Goal: Information Seeking & Learning: Learn about a topic

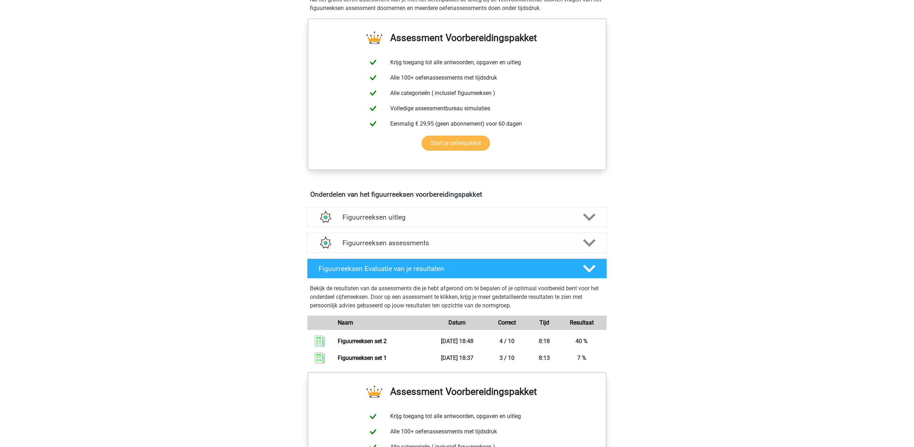
scroll to position [250, 0]
click at [594, 216] on polygon at bounding box center [589, 217] width 12 height 8
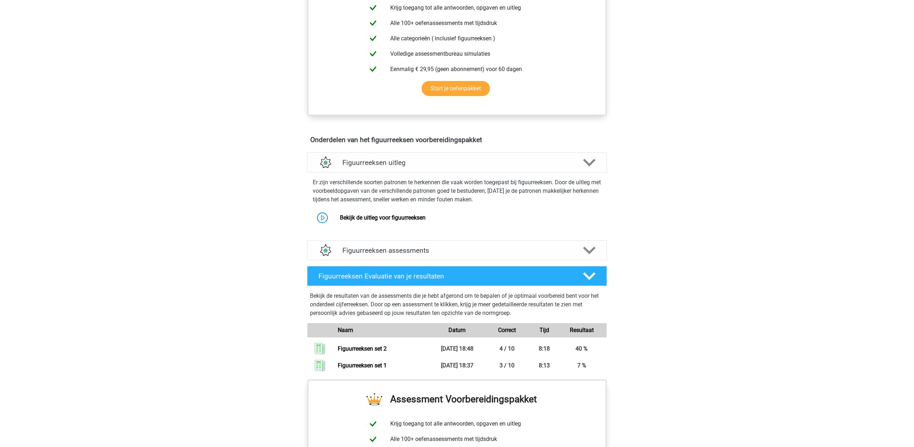
scroll to position [304, 0]
click at [383, 217] on link "Bekijk de uitleg voor figuurreeksen" at bounding box center [383, 218] width 86 height 7
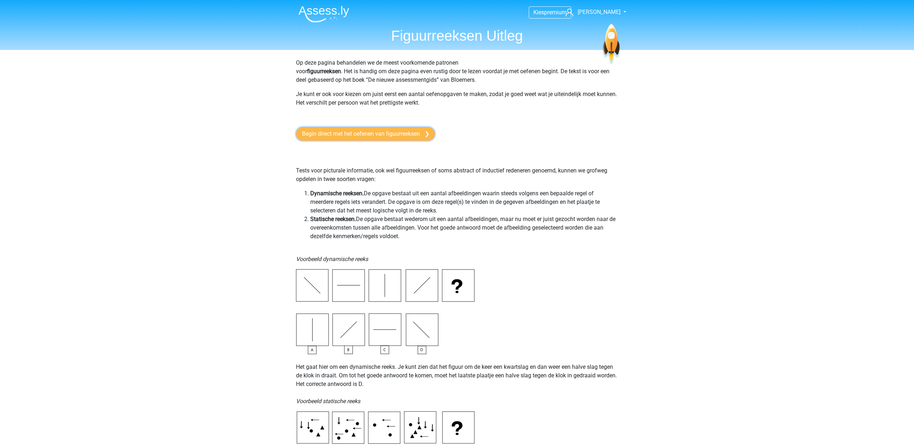
click at [404, 132] on link "Begin direct met het oefenen van figuurreeksen" at bounding box center [365, 134] width 139 height 14
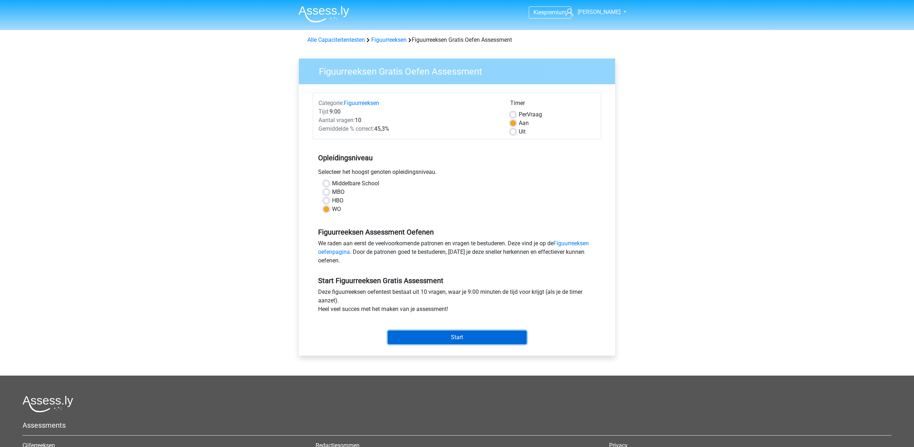
click at [450, 335] on input "Start" at bounding box center [457, 338] width 139 height 14
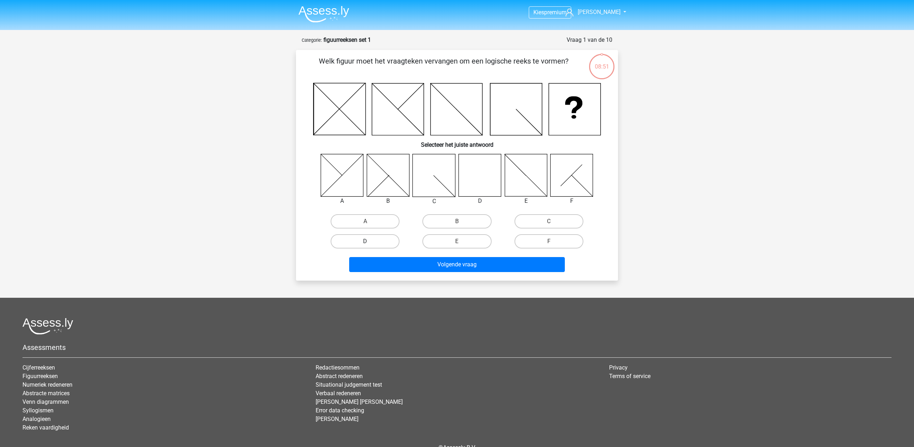
click at [372, 238] on label "D" at bounding box center [365, 241] width 69 height 14
click at [370, 241] on input "D" at bounding box center [367, 243] width 5 height 5
radio input "true"
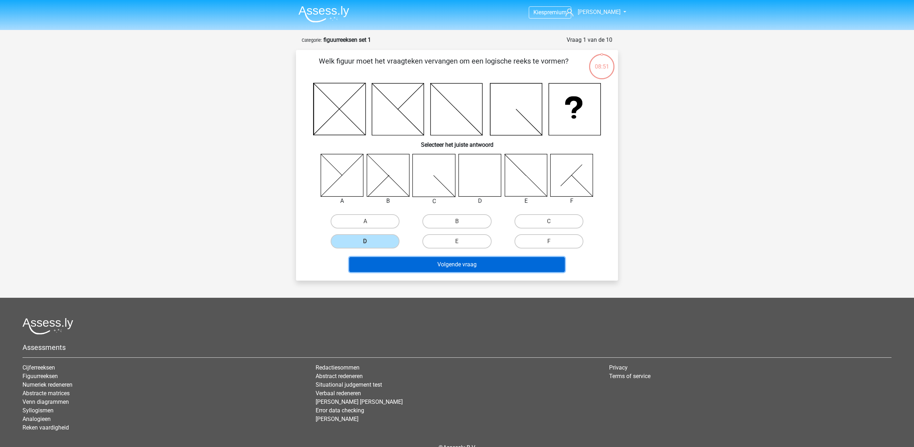
click at [412, 269] on button "Volgende vraag" at bounding box center [457, 264] width 216 height 15
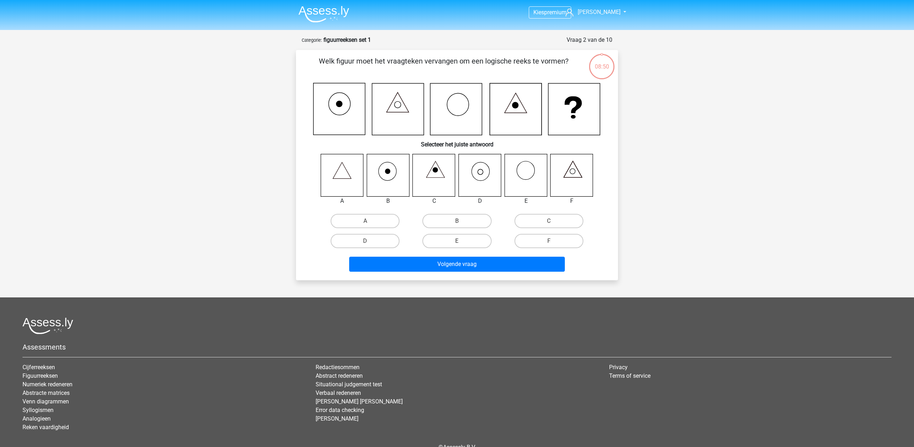
scroll to position [36, 0]
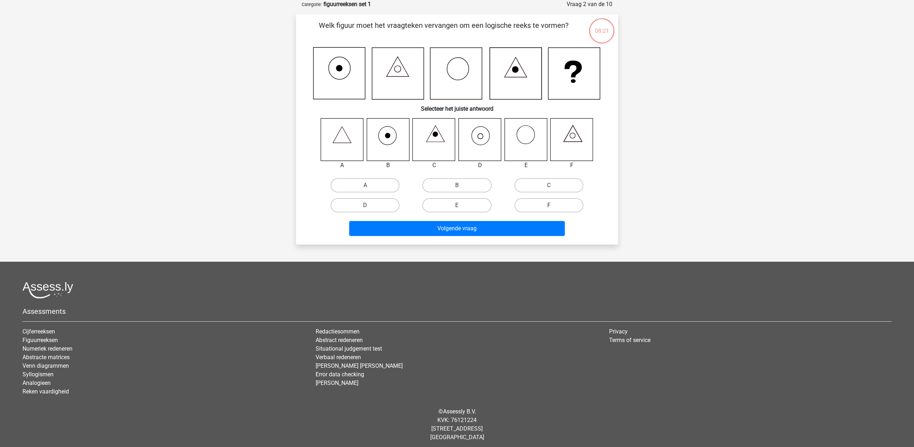
click at [536, 203] on label "F" at bounding box center [549, 205] width 69 height 14
click at [549, 205] on input "F" at bounding box center [551, 207] width 5 height 5
radio input "true"
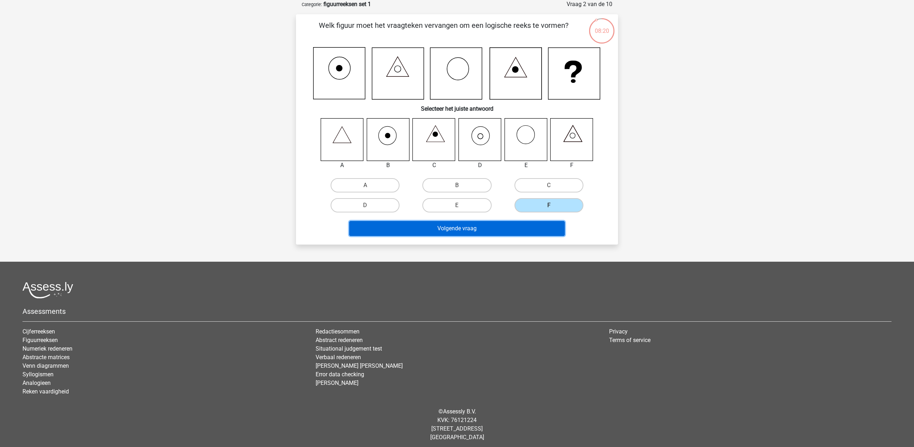
click at [494, 228] on button "Volgende vraag" at bounding box center [457, 228] width 216 height 15
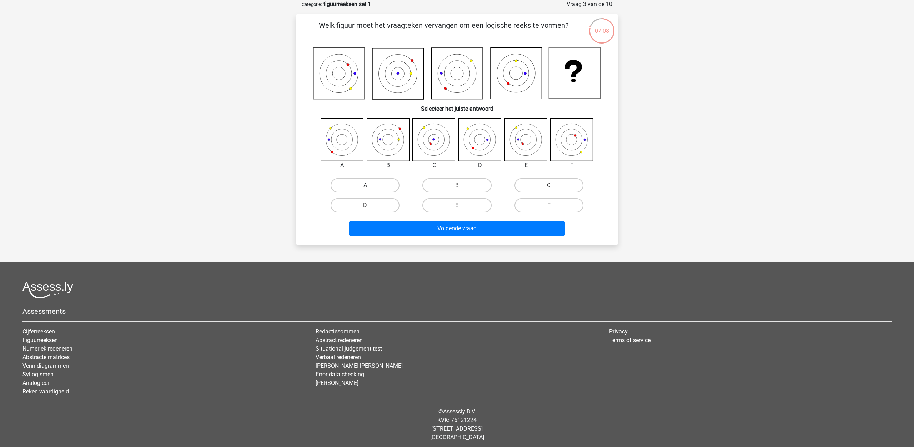
click at [378, 184] on label "A" at bounding box center [365, 185] width 69 height 14
click at [370, 185] on input "A" at bounding box center [367, 187] width 5 height 5
radio input "true"
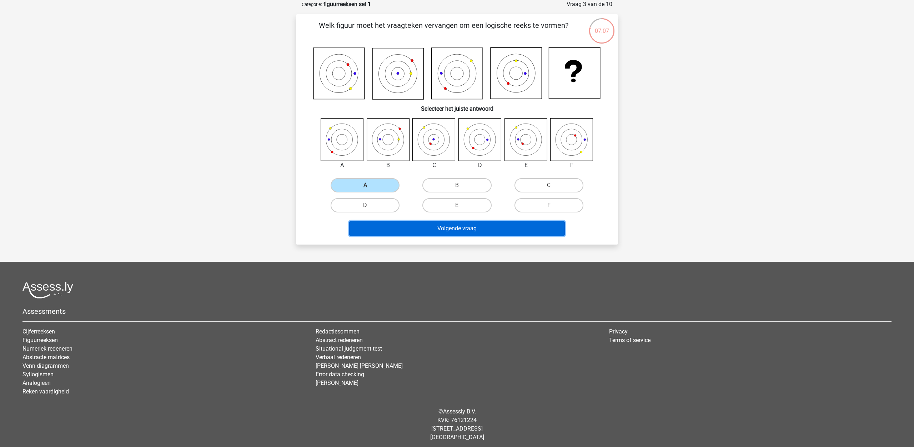
drag, startPoint x: 416, startPoint y: 228, endPoint x: 431, endPoint y: 226, distance: 14.8
click at [416, 227] on button "Volgende vraag" at bounding box center [457, 228] width 216 height 15
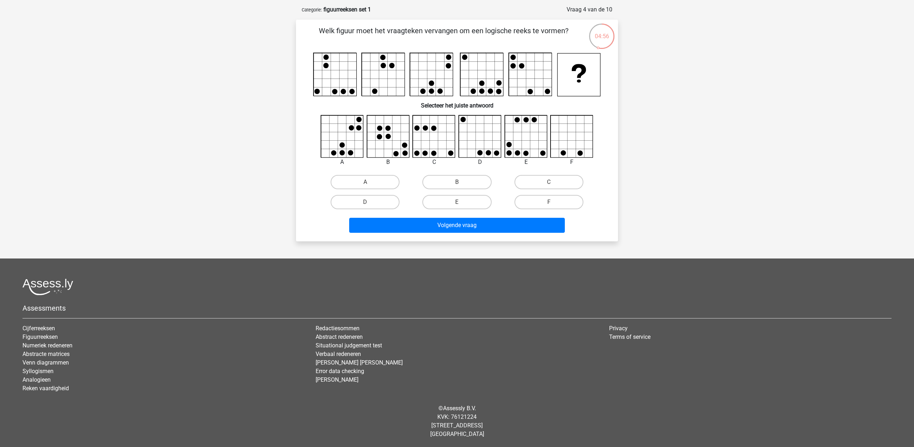
scroll to position [0, 0]
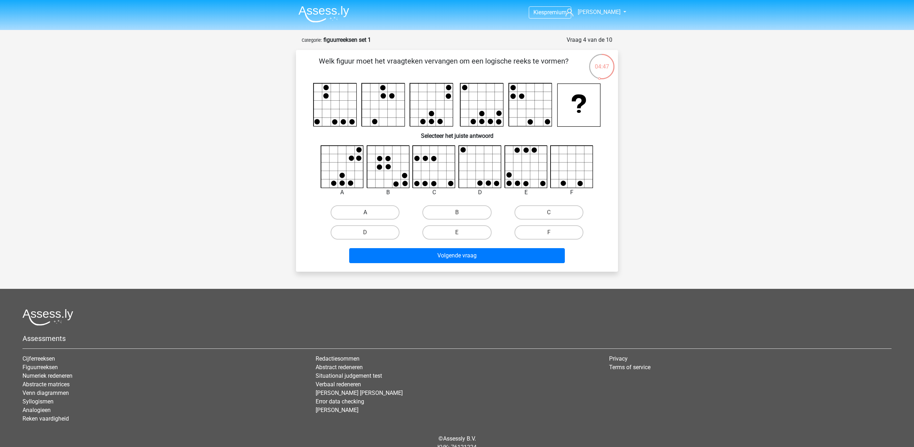
drag, startPoint x: 373, startPoint y: 215, endPoint x: 376, endPoint y: 216, distance: 4.0
click at [373, 215] on label "A" at bounding box center [365, 212] width 69 height 14
click at [370, 215] on input "A" at bounding box center [367, 214] width 5 height 5
radio input "true"
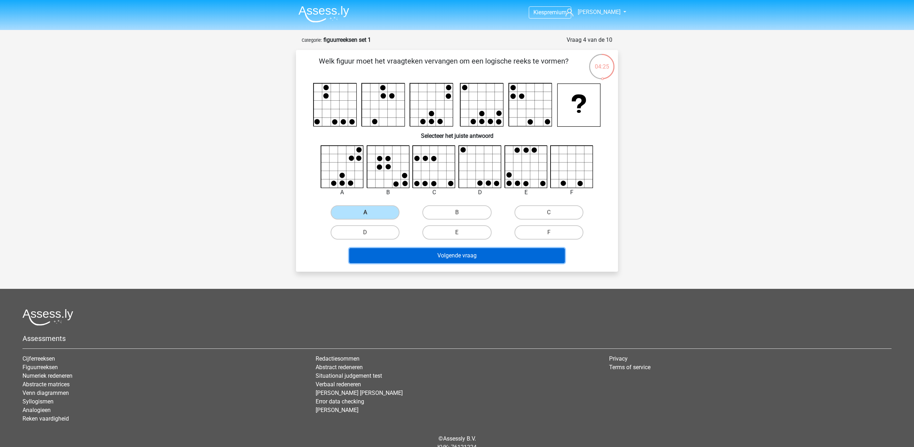
click at [476, 261] on button "Volgende vraag" at bounding box center [457, 255] width 216 height 15
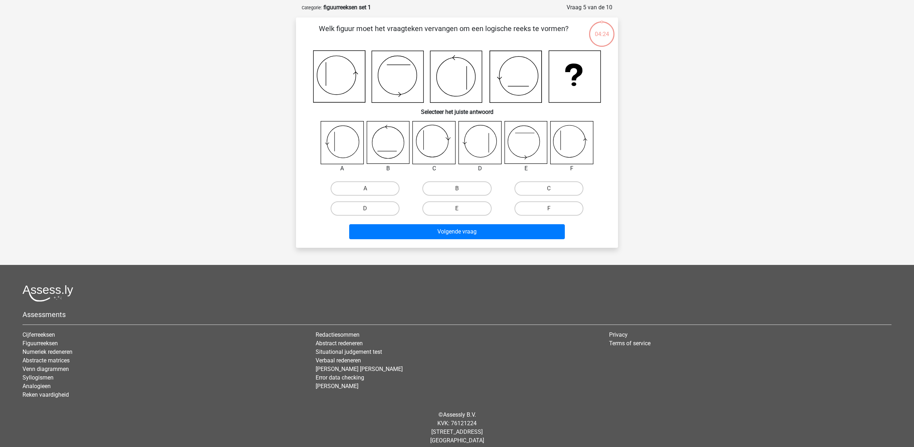
scroll to position [36, 0]
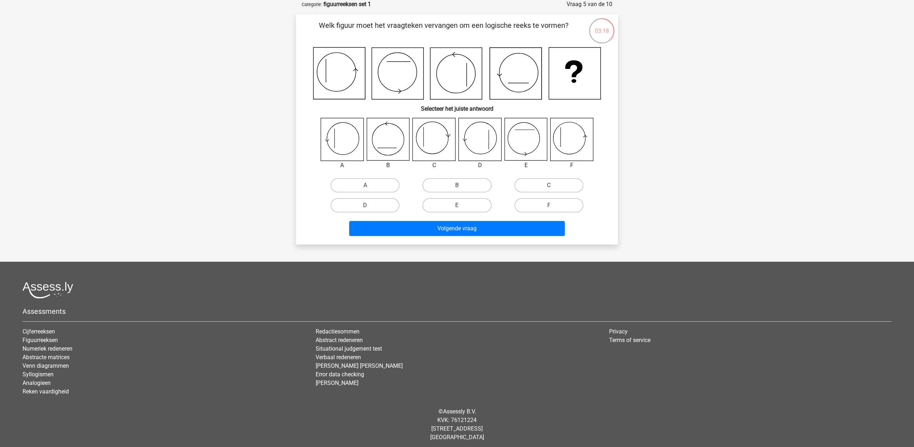
drag, startPoint x: 384, startPoint y: 181, endPoint x: 392, endPoint y: 195, distance: 15.9
click at [384, 181] on label "A" at bounding box center [365, 185] width 69 height 14
click at [370, 185] on input "A" at bounding box center [367, 187] width 5 height 5
radio input "true"
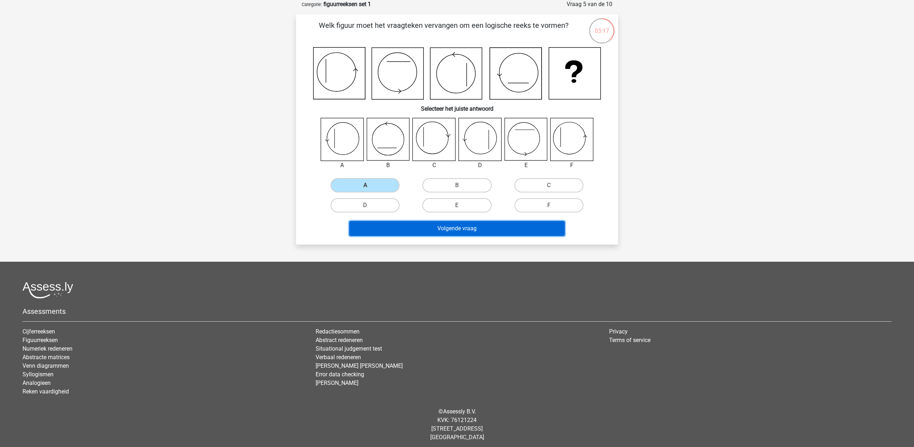
click at [414, 232] on button "Volgende vraag" at bounding box center [457, 228] width 216 height 15
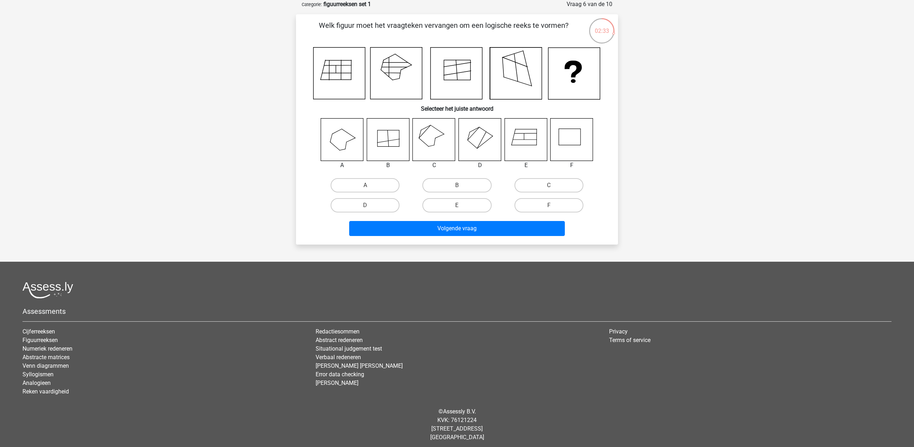
click at [553, 186] on input "C" at bounding box center [551, 187] width 5 height 5
radio input "true"
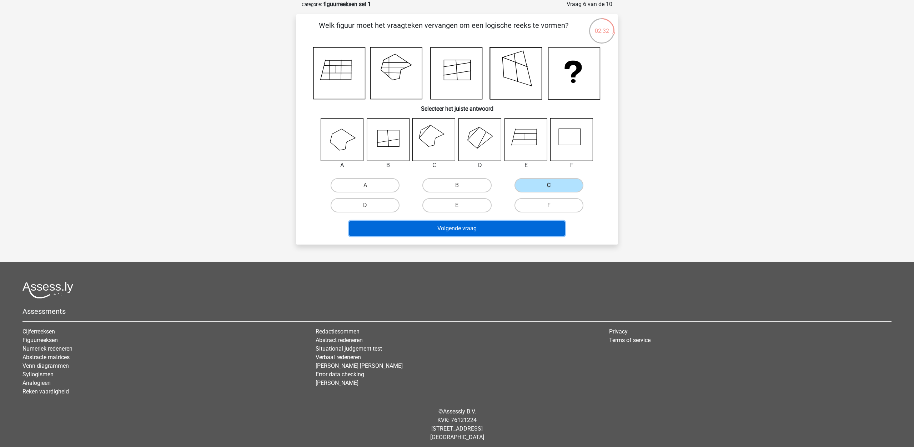
click at [481, 231] on button "Volgende vraag" at bounding box center [457, 228] width 216 height 15
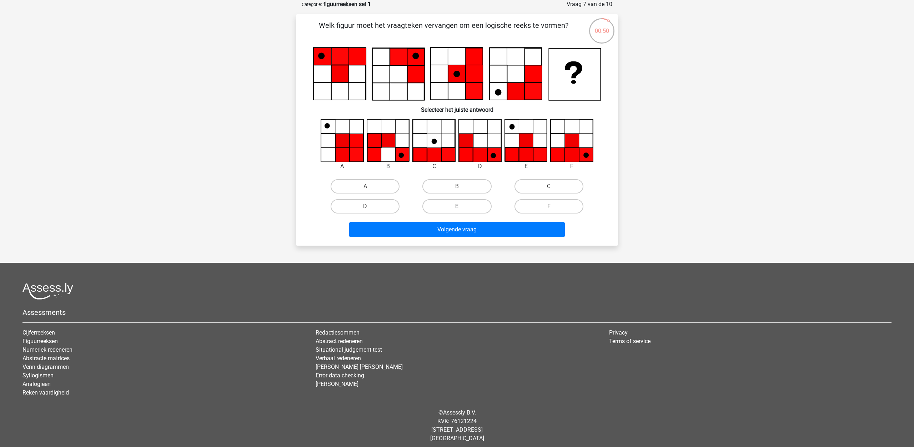
click at [456, 204] on label "E" at bounding box center [456, 206] width 69 height 14
click at [457, 206] on input "E" at bounding box center [459, 208] width 5 height 5
radio input "true"
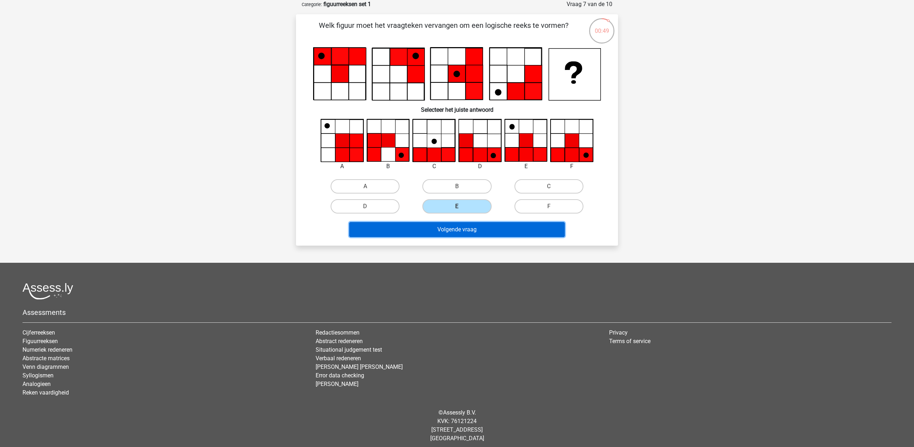
click at [437, 230] on button "Volgende vraag" at bounding box center [457, 229] width 216 height 15
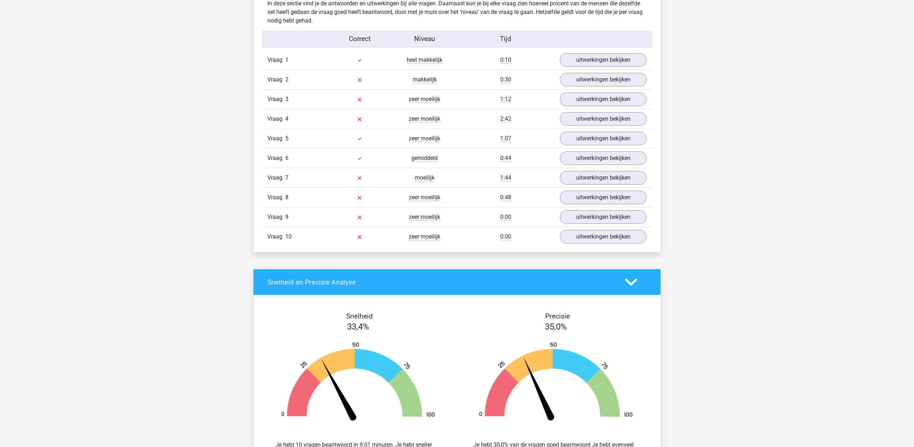
scroll to position [574, 0]
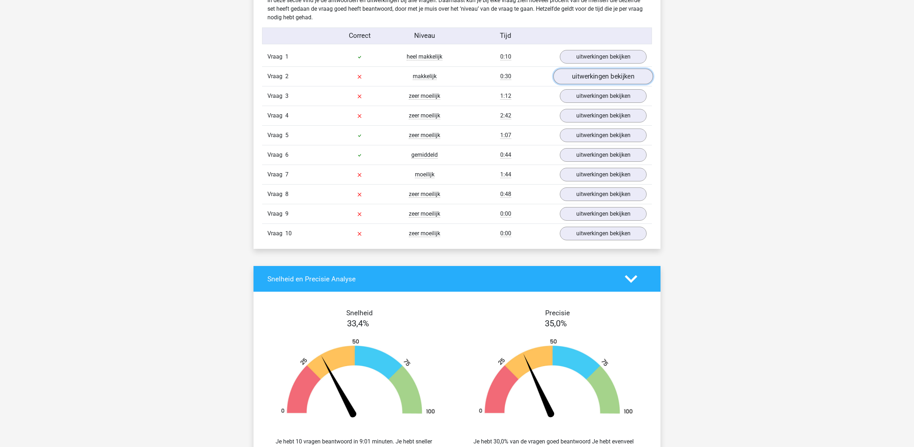
click at [597, 76] on link "uitwerkingen bekijken" at bounding box center [604, 77] width 100 height 16
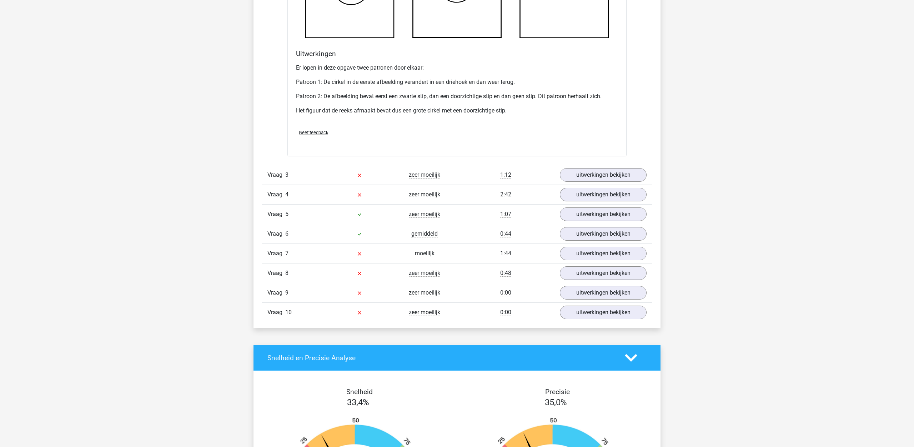
scroll to position [936, 0]
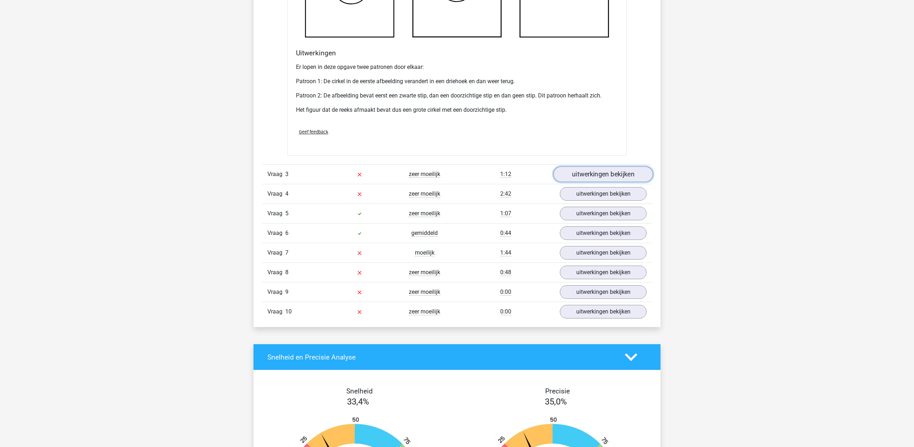
click at [604, 175] on link "uitwerkingen bekijken" at bounding box center [604, 174] width 100 height 16
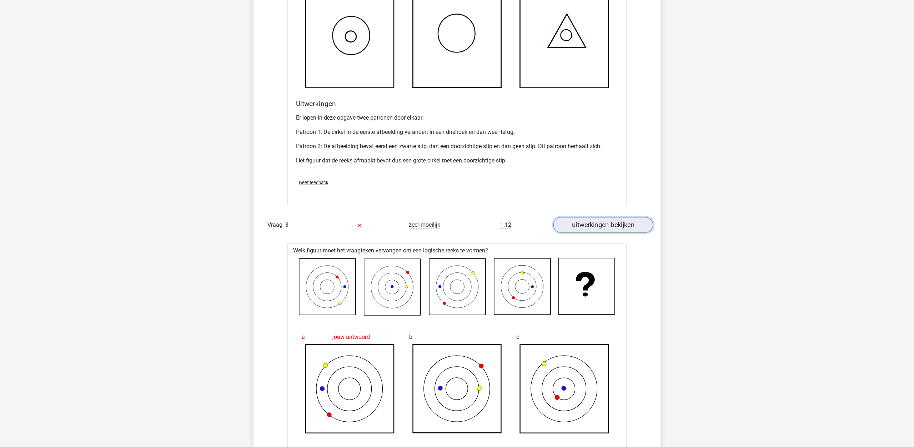
scroll to position [886, 0]
click at [582, 225] on link "uitwerkingen bekijken" at bounding box center [604, 224] width 100 height 16
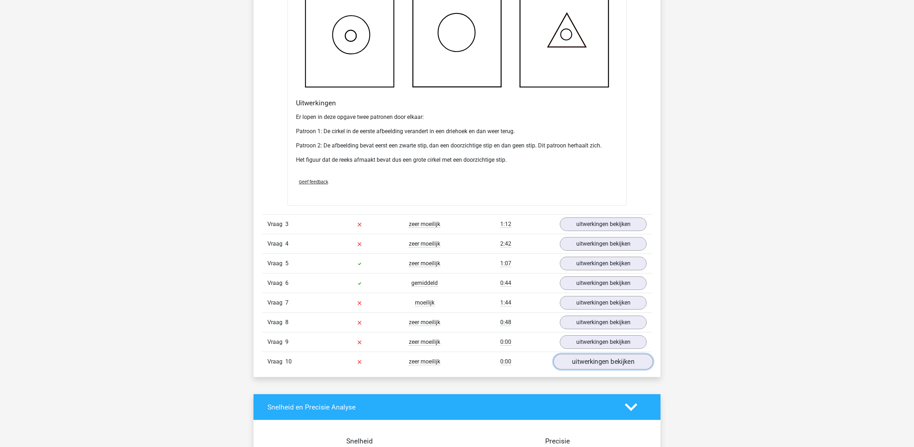
click at [620, 363] on link "uitwerkingen bekijken" at bounding box center [604, 362] width 100 height 16
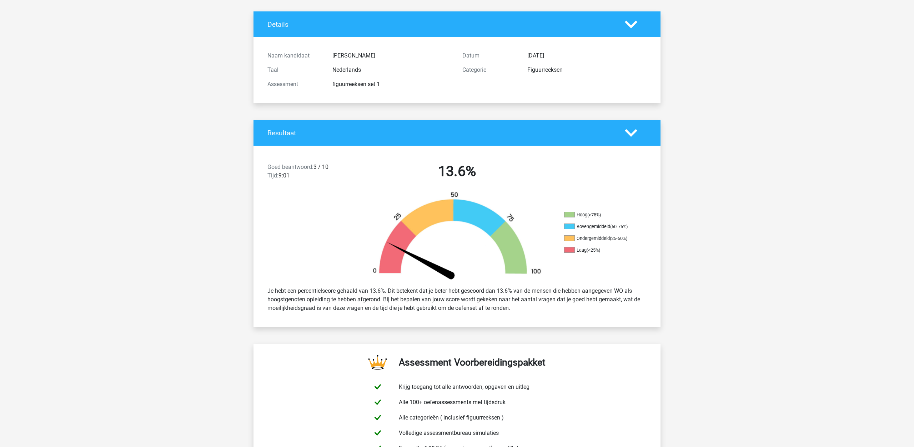
scroll to position [0, 0]
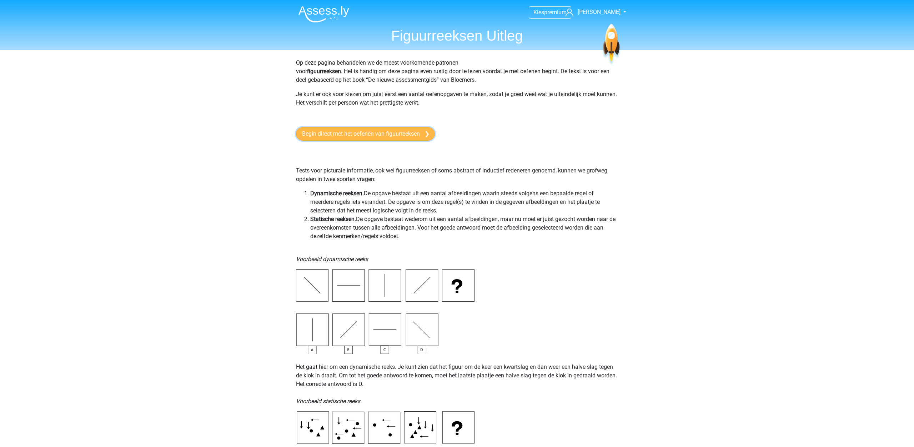
click at [395, 132] on link "Begin direct met het oefenen van figuurreeksen" at bounding box center [365, 134] width 139 height 14
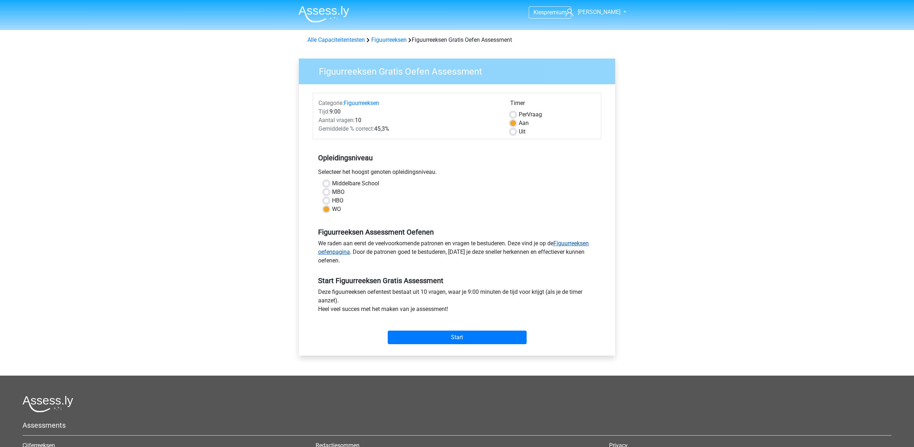
click at [589, 241] on link "Figuurreeksen oefenpagina" at bounding box center [453, 247] width 271 height 15
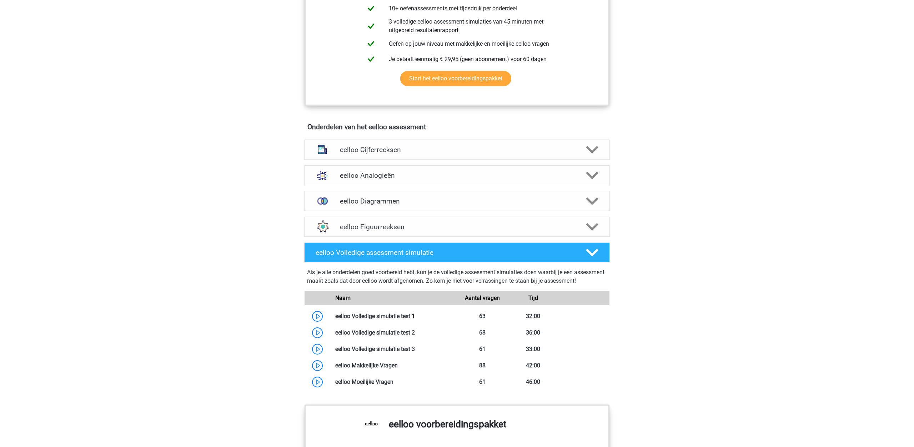
scroll to position [340, 0]
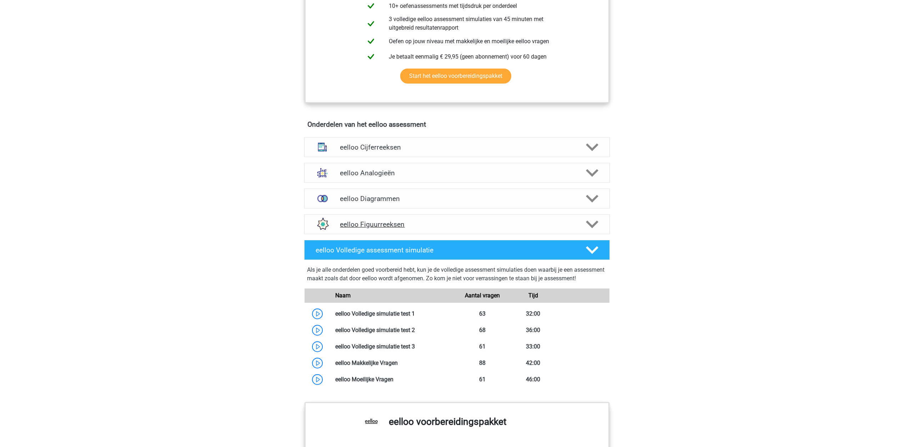
click at [591, 226] on icon at bounding box center [592, 224] width 12 height 12
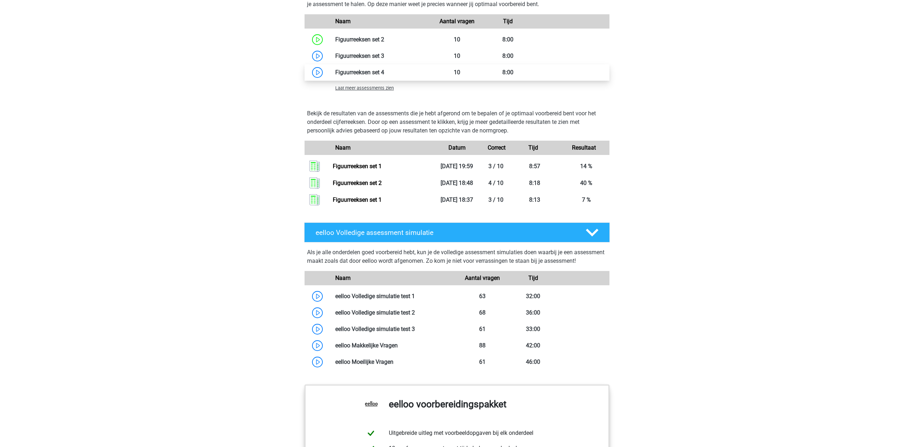
scroll to position [719, 0]
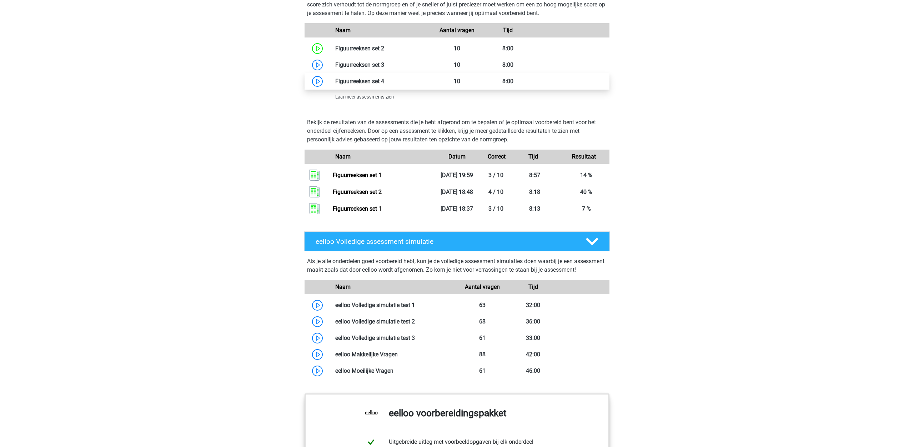
click at [384, 85] on link at bounding box center [384, 81] width 0 height 7
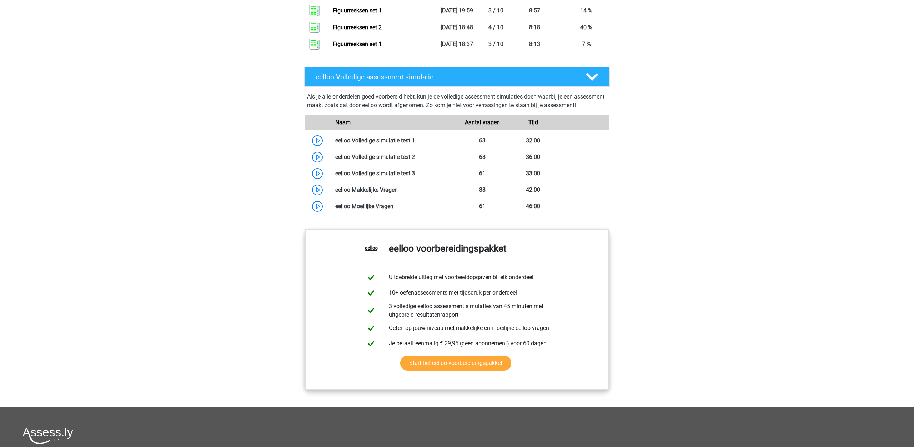
scroll to position [889, 0]
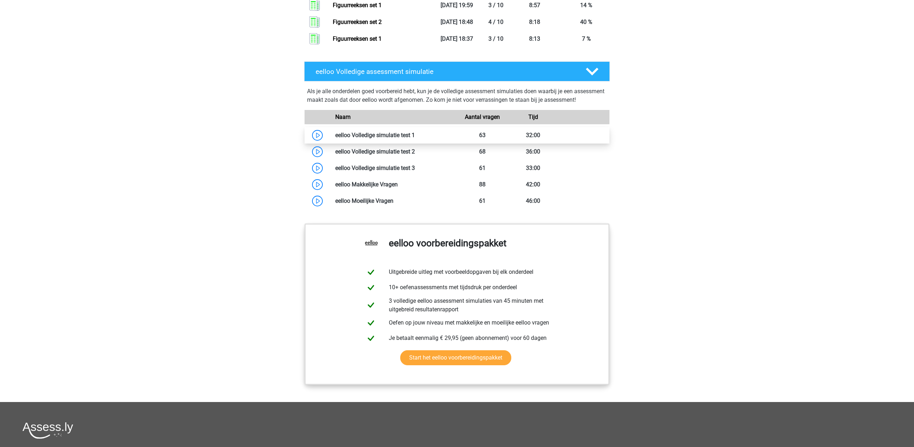
click at [415, 139] on link at bounding box center [415, 135] width 0 height 7
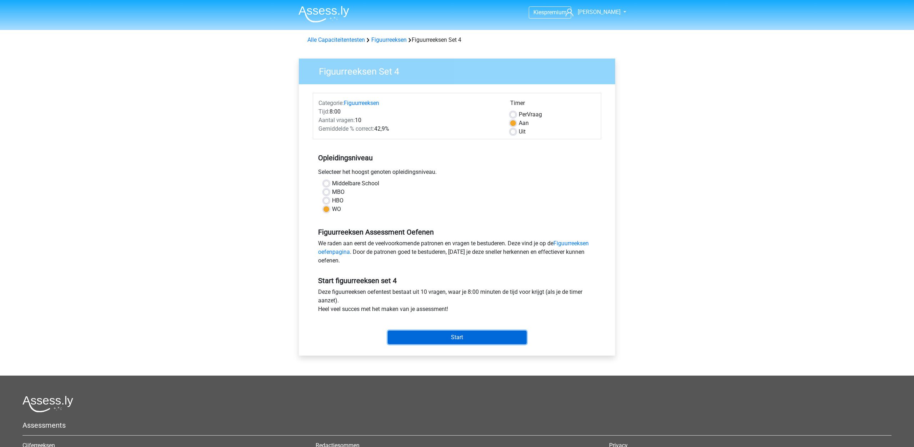
click at [486, 339] on input "Start" at bounding box center [457, 338] width 139 height 14
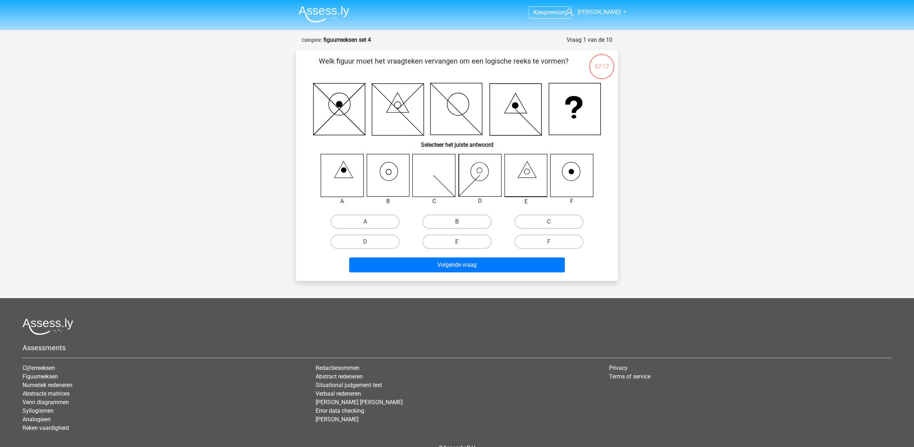
drag, startPoint x: 441, startPoint y: 219, endPoint x: 446, endPoint y: 232, distance: 14.1
click at [442, 219] on label "B" at bounding box center [456, 222] width 69 height 14
click at [457, 222] on input "B" at bounding box center [459, 224] width 5 height 5
radio input "true"
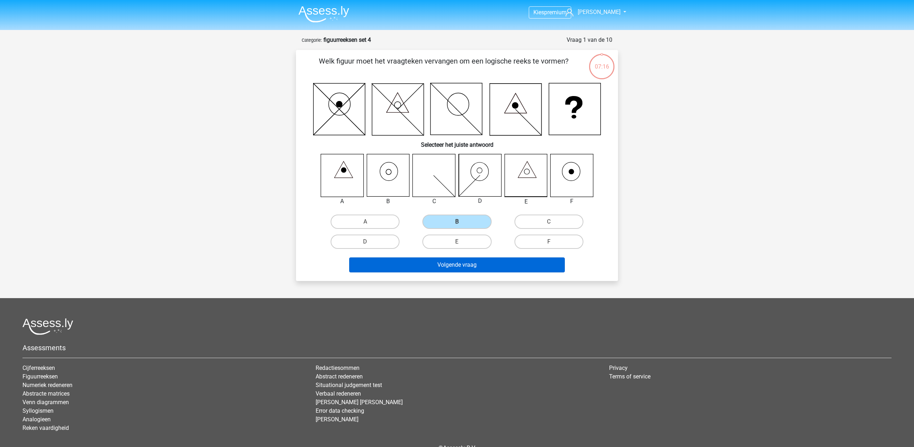
scroll to position [0, 0]
drag, startPoint x: 448, startPoint y: 264, endPoint x: 447, endPoint y: 258, distance: 5.4
click at [449, 261] on button "Volgende vraag" at bounding box center [457, 264] width 216 height 15
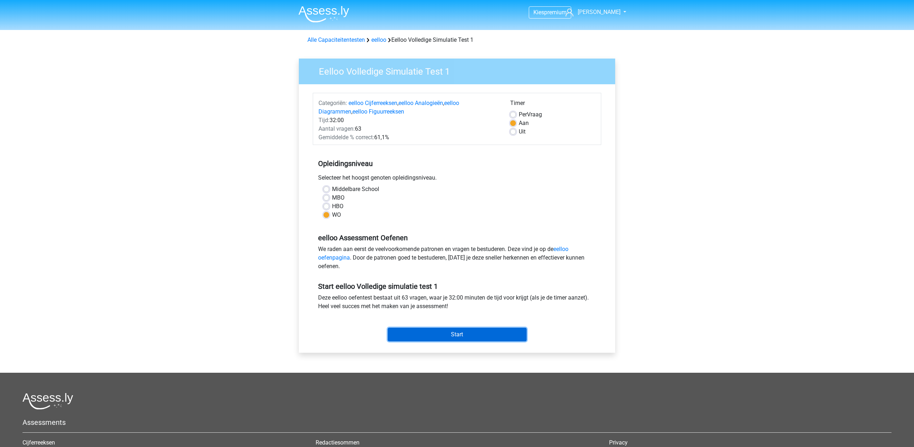
click at [440, 332] on input "Start" at bounding box center [457, 335] width 139 height 14
